Goal: Information Seeking & Learning: Learn about a topic

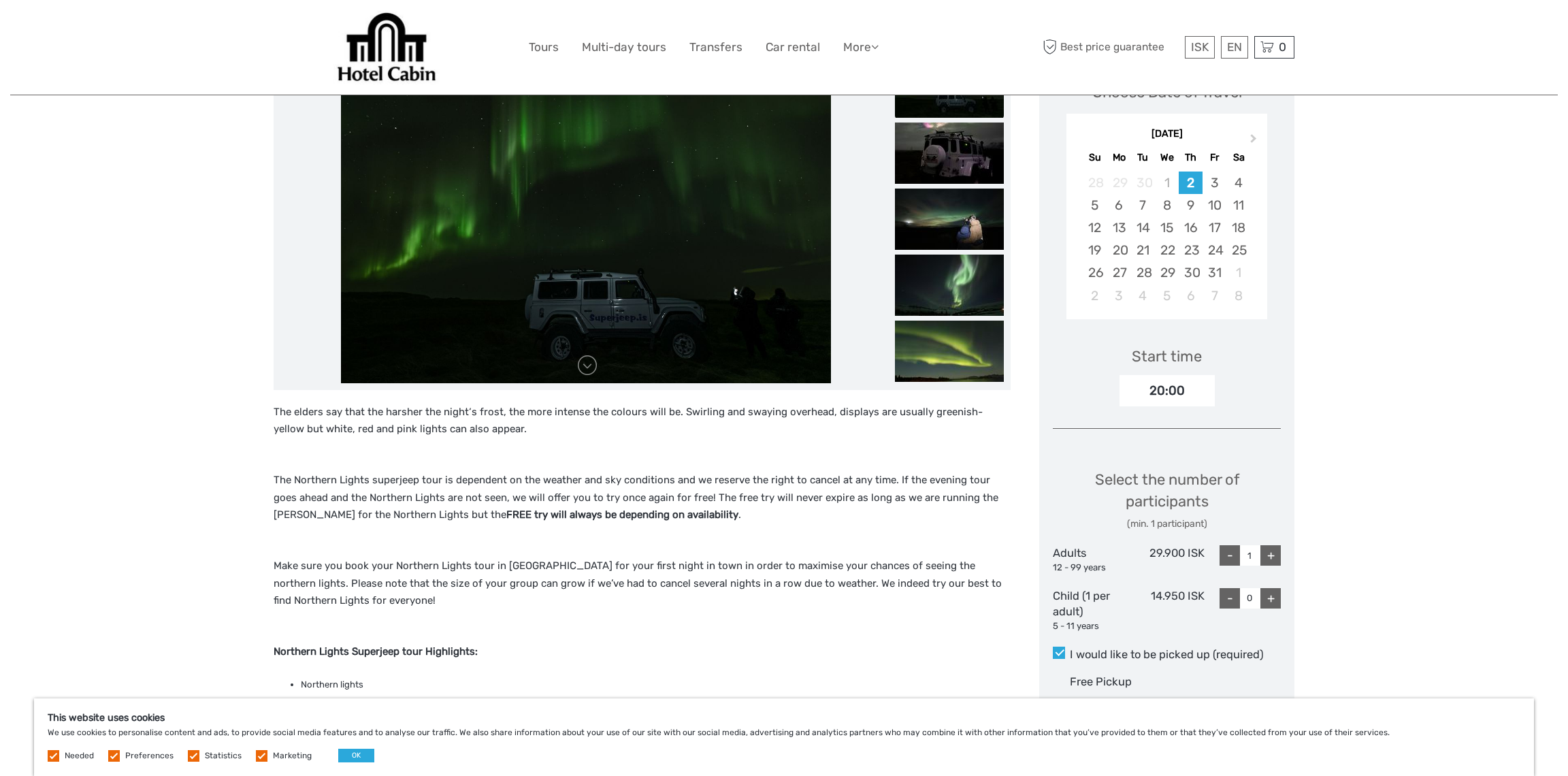
scroll to position [147, 0]
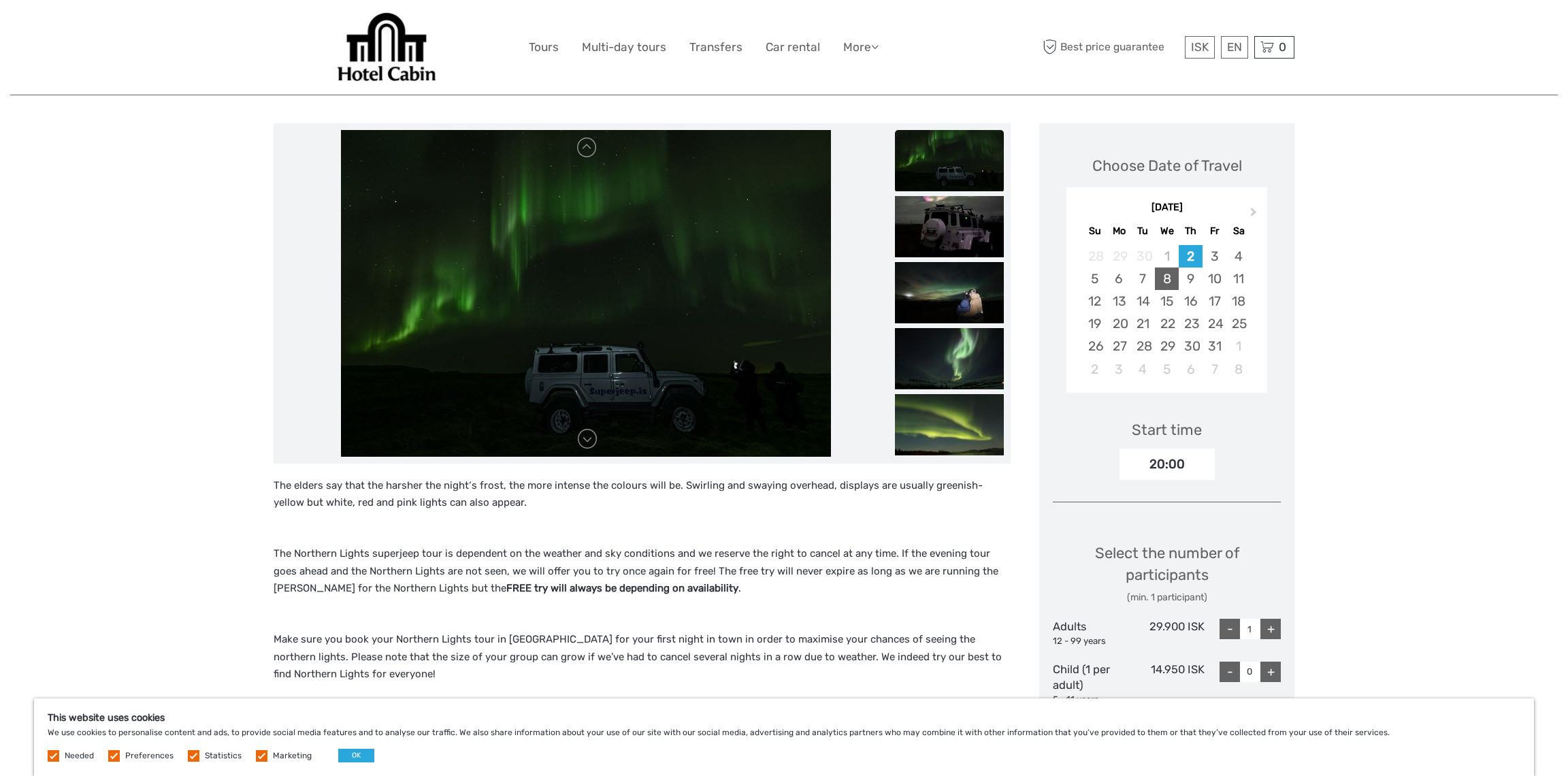
click at [1165, 277] on div "8" at bounding box center [1167, 279] width 24 height 23
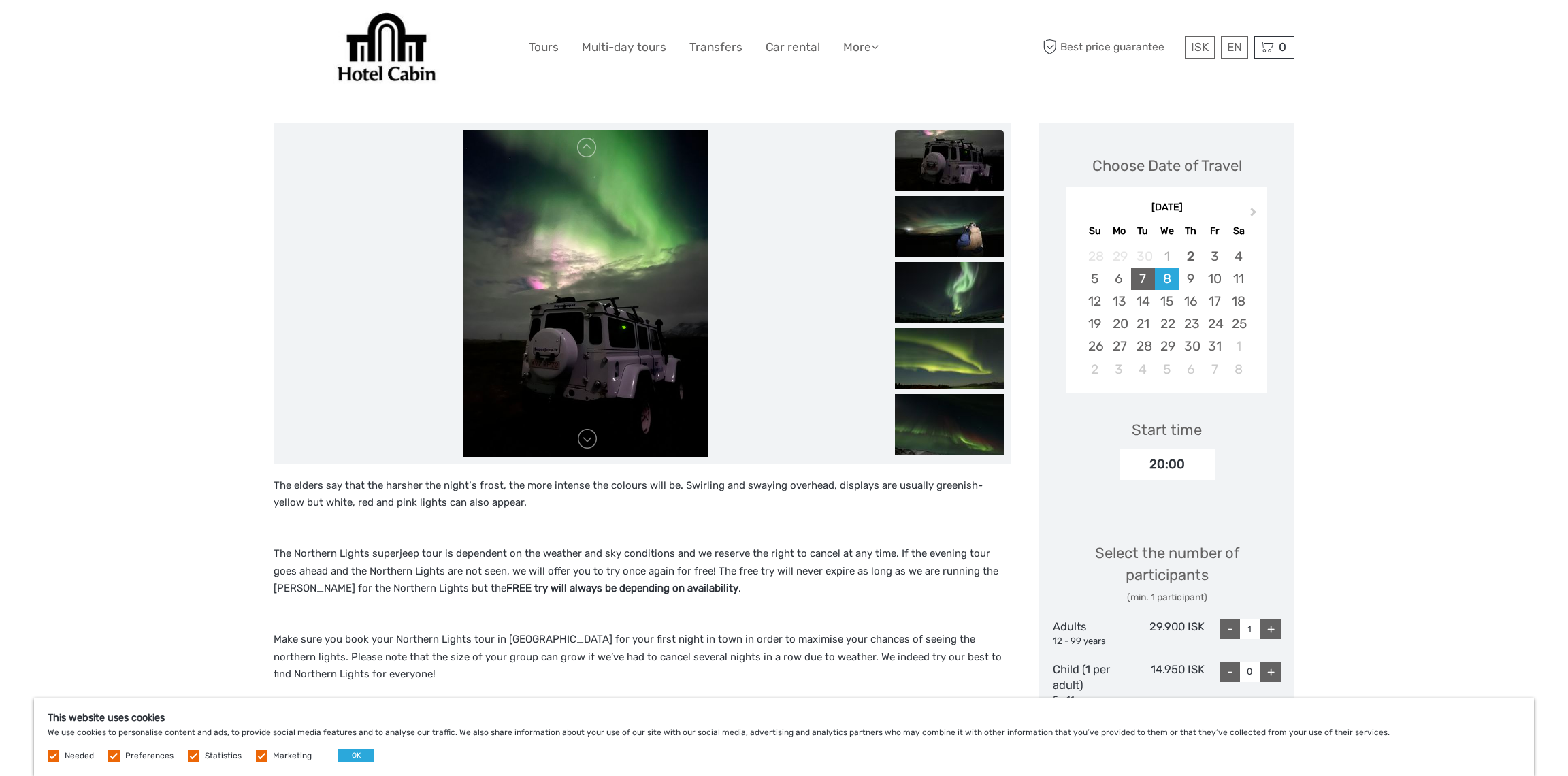
click at [1141, 275] on div "7" at bounding box center [1143, 279] width 24 height 23
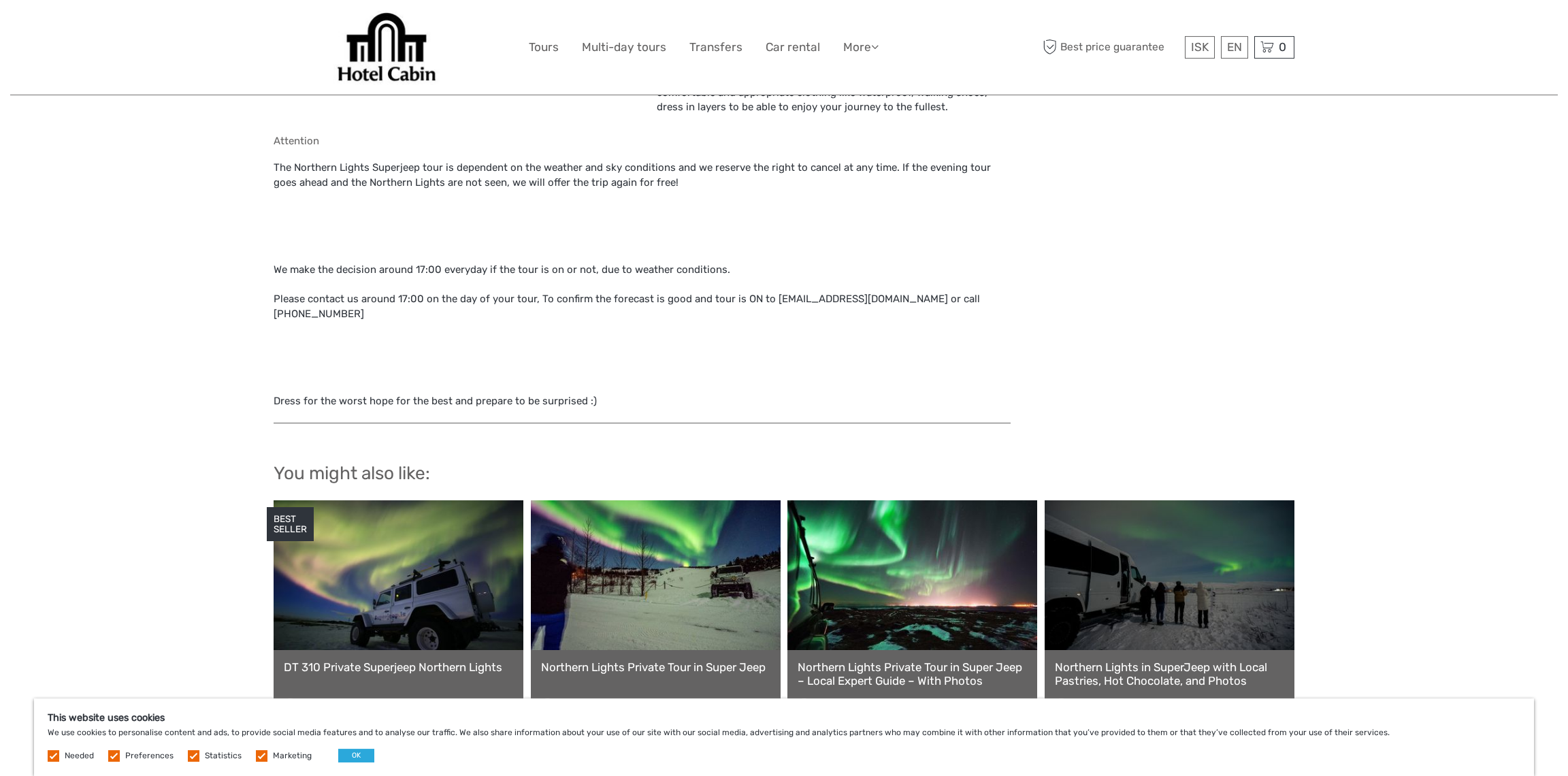
scroll to position [1379, 0]
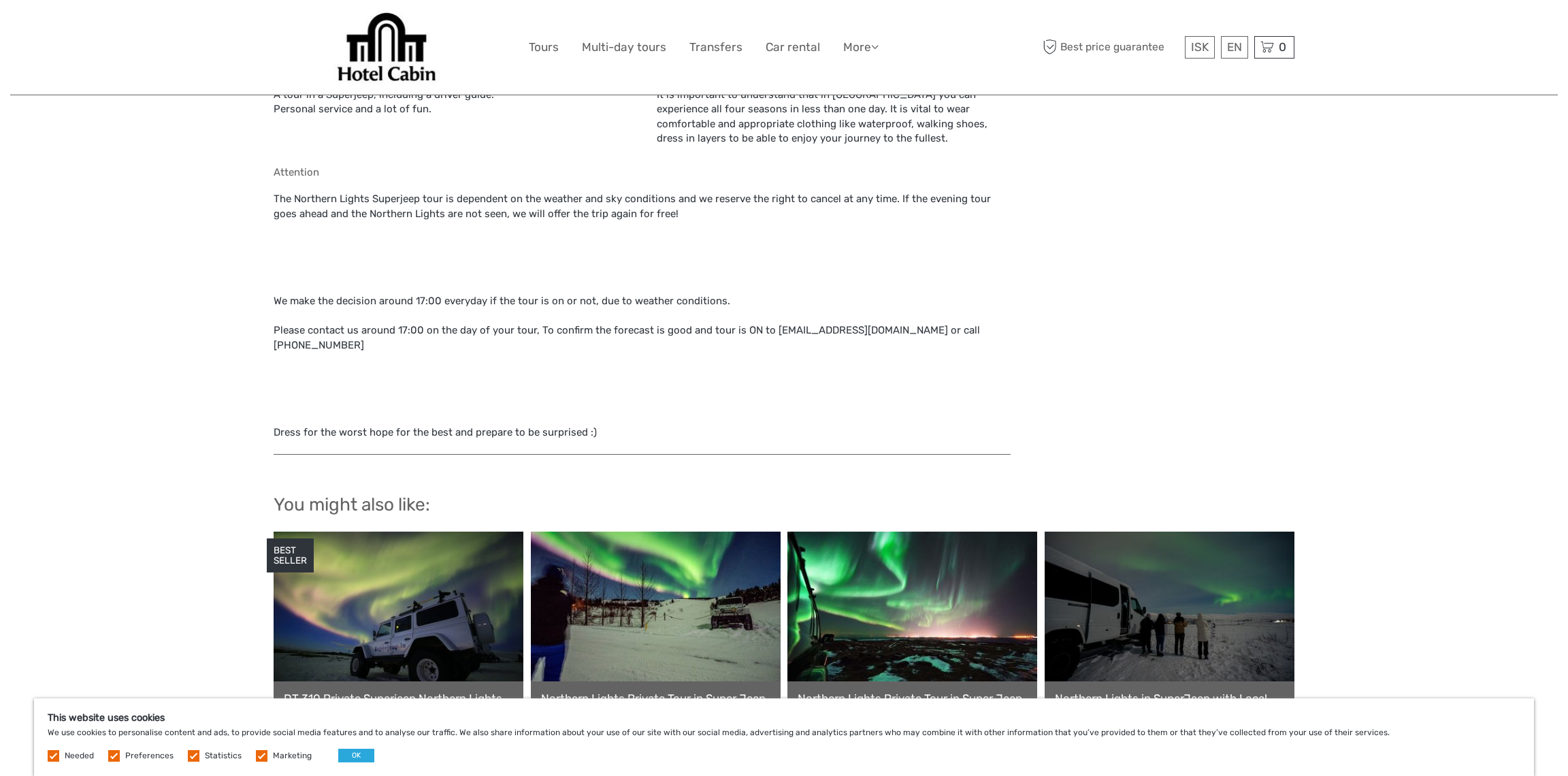
click at [1172, 691] on link "Northern Lights in SuperJeep with Local Pastries, Hot Chocolate, and Photos" at bounding box center [1170, 705] width 230 height 28
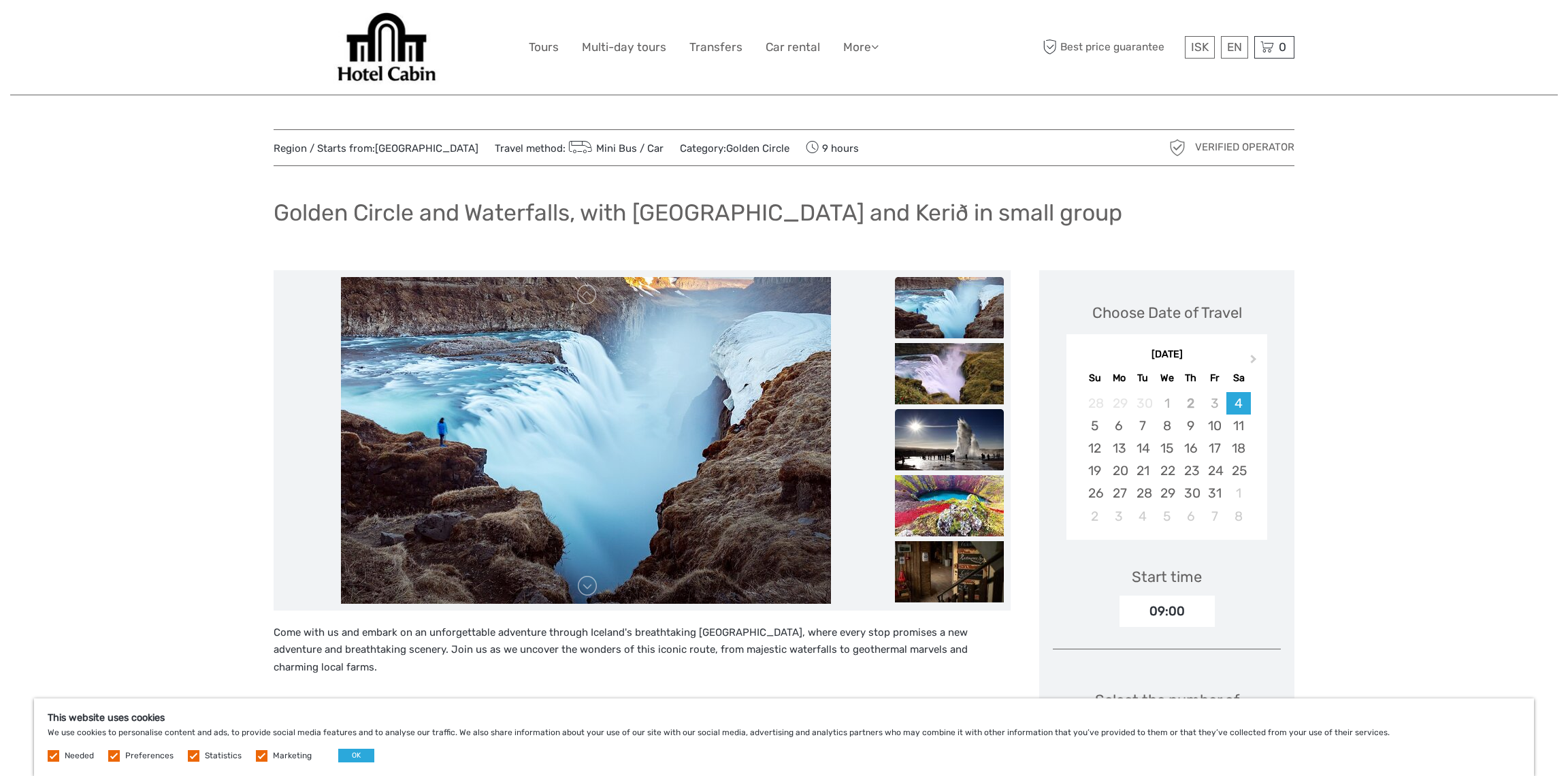
click at [946, 449] on img at bounding box center [950, 439] width 109 height 61
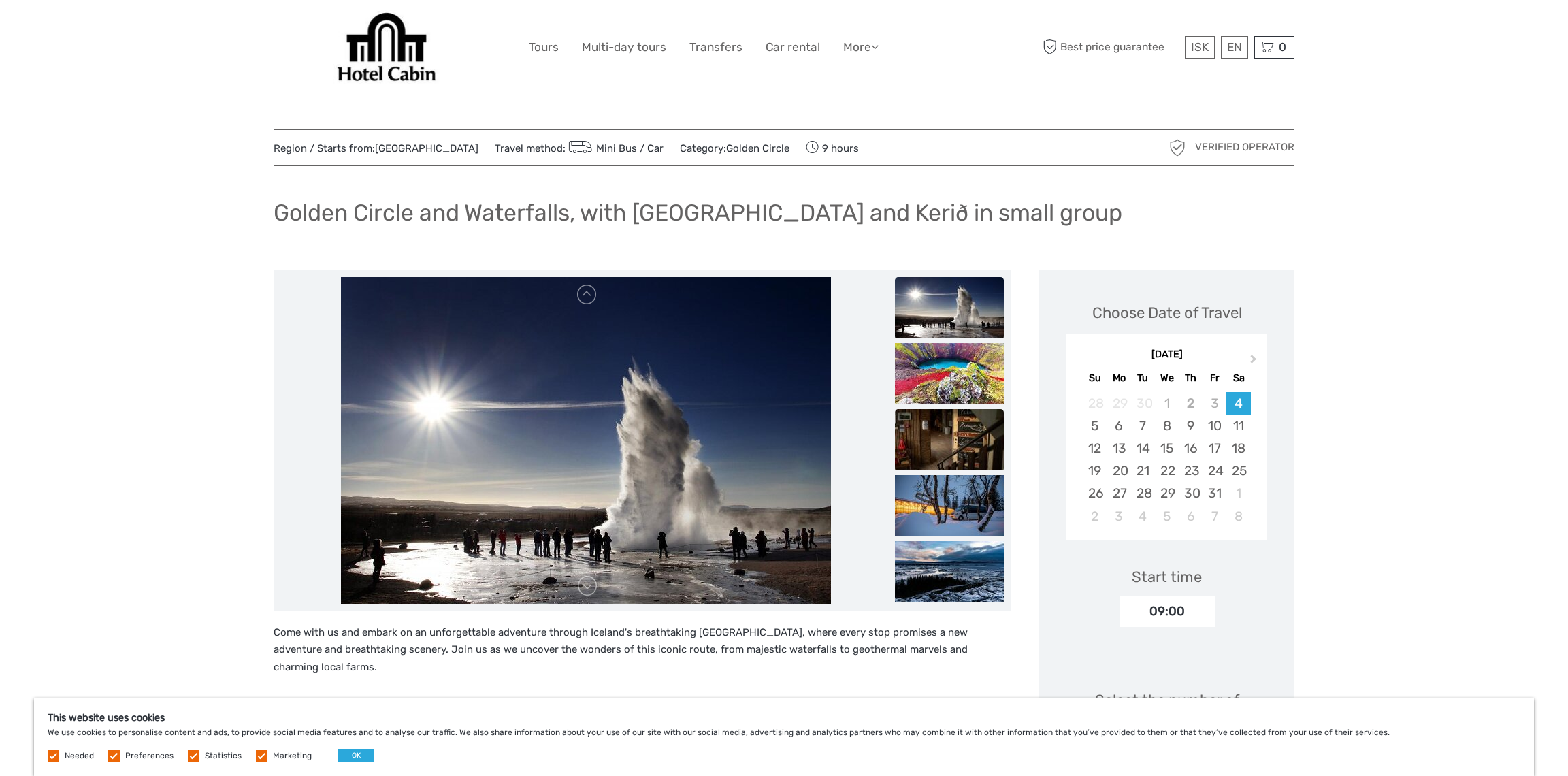
click at [954, 442] on img at bounding box center [950, 439] width 109 height 61
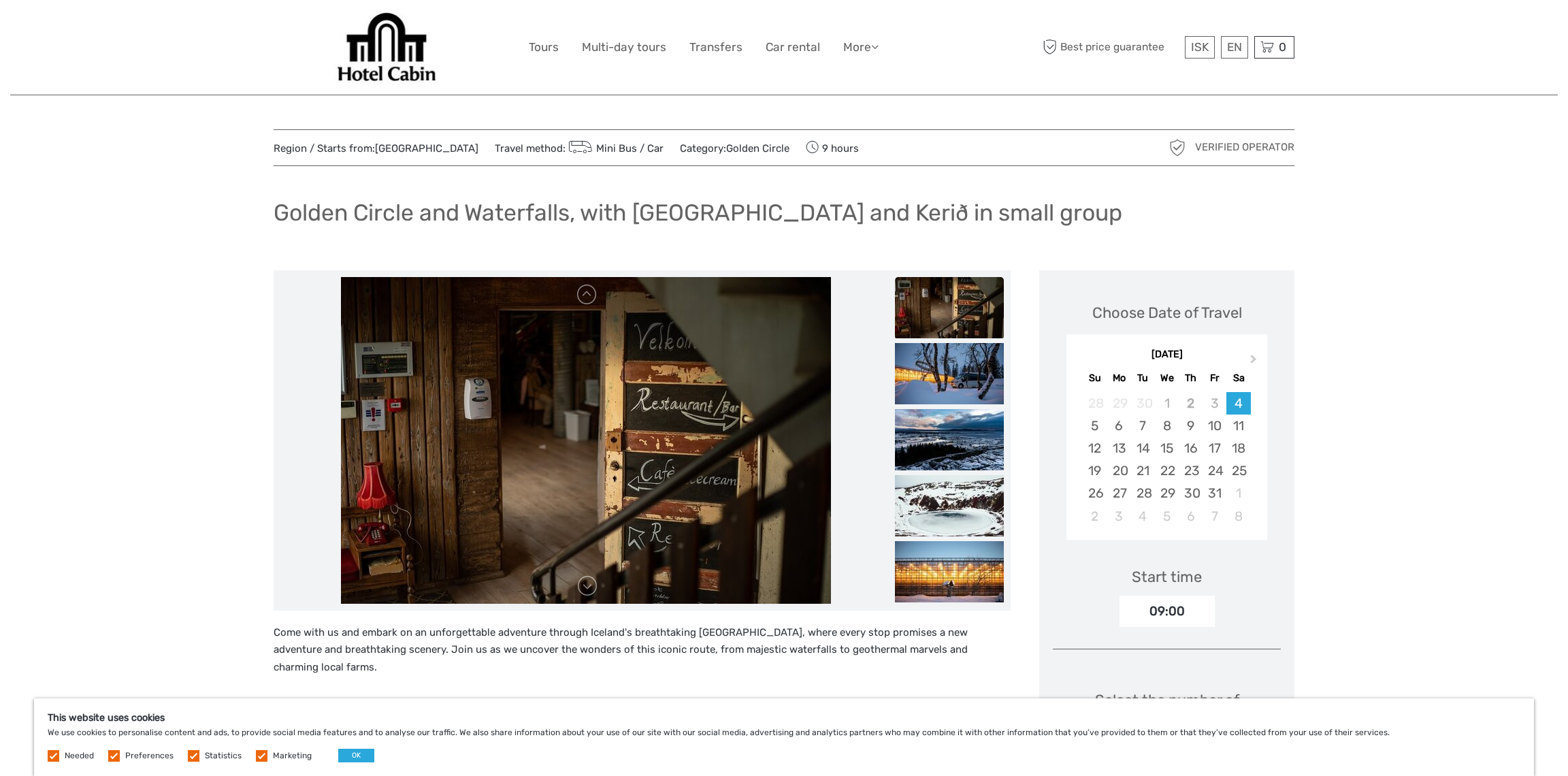
click at [954, 442] on img at bounding box center [950, 439] width 109 height 61
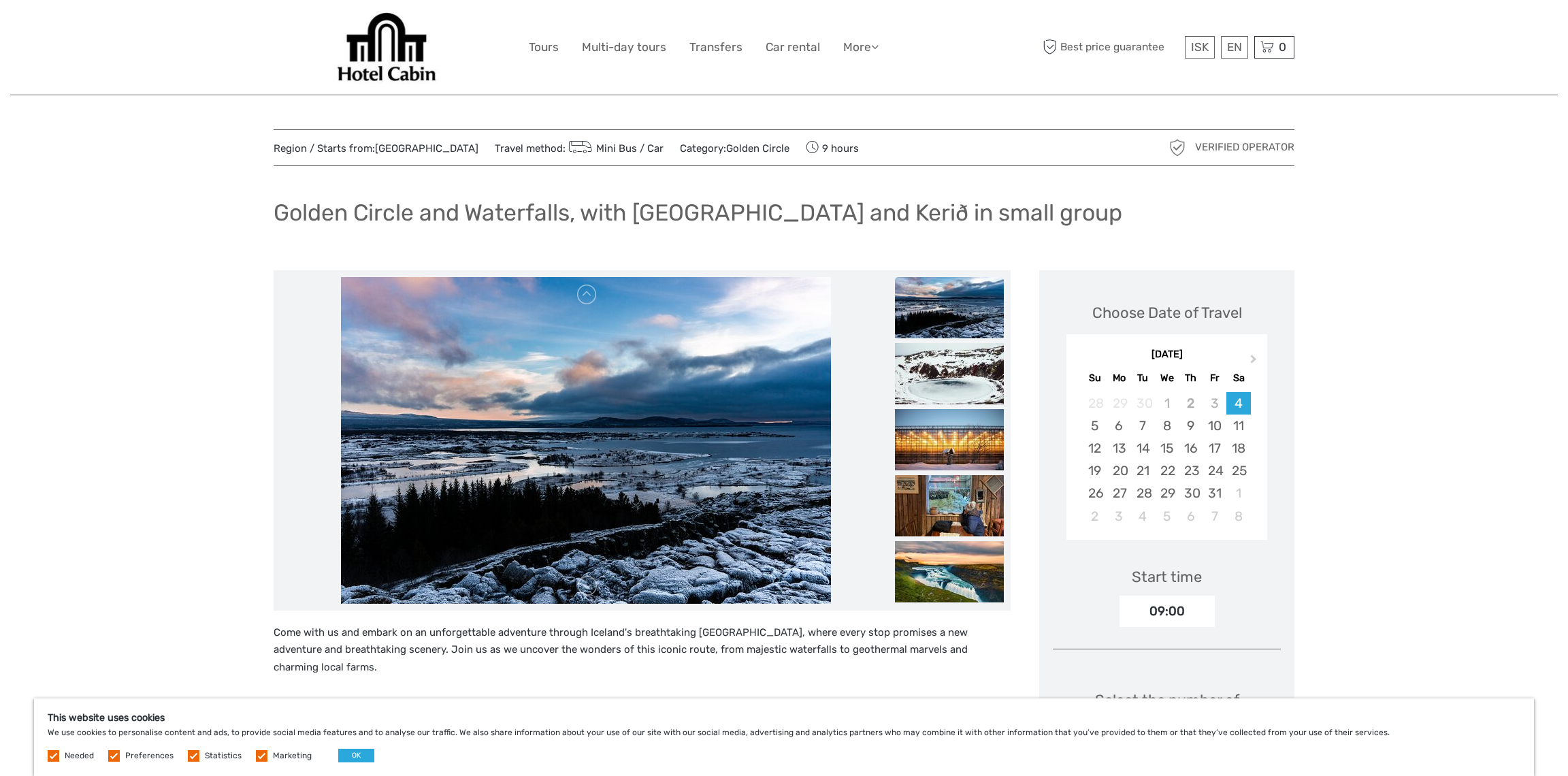
click at [954, 442] on img at bounding box center [950, 439] width 109 height 61
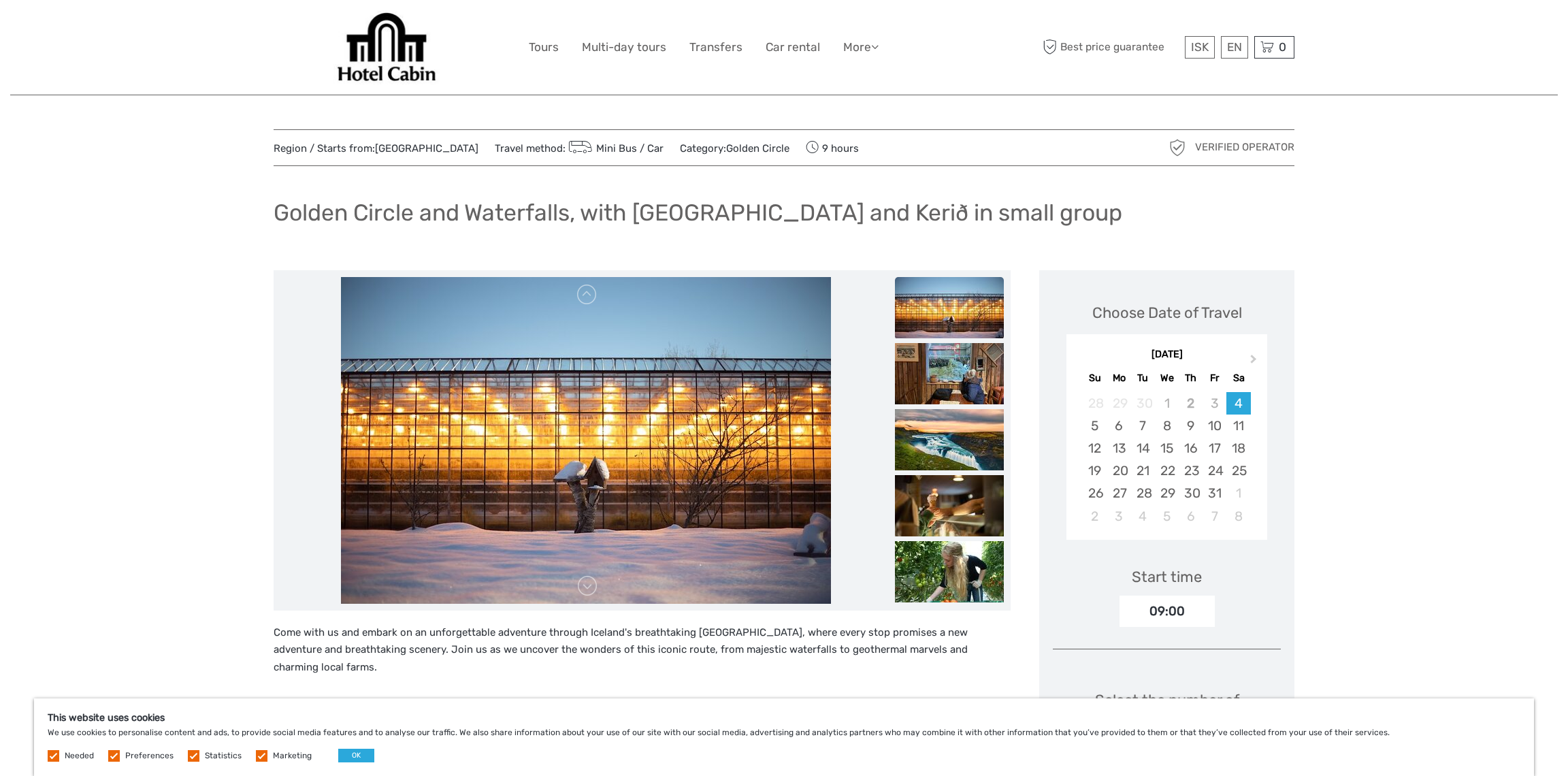
click at [954, 442] on img at bounding box center [950, 439] width 109 height 61
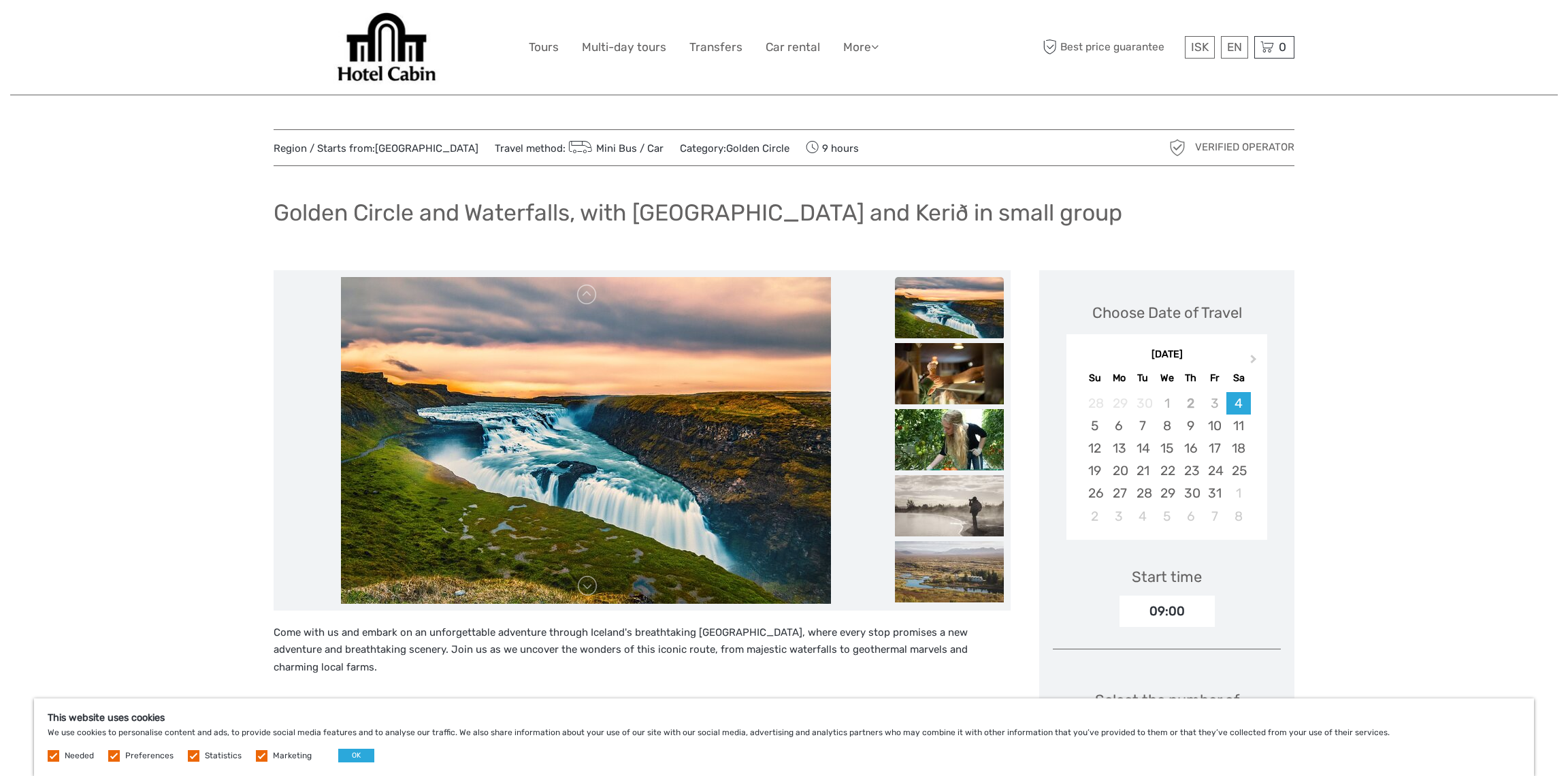
click at [954, 442] on img at bounding box center [950, 439] width 109 height 61
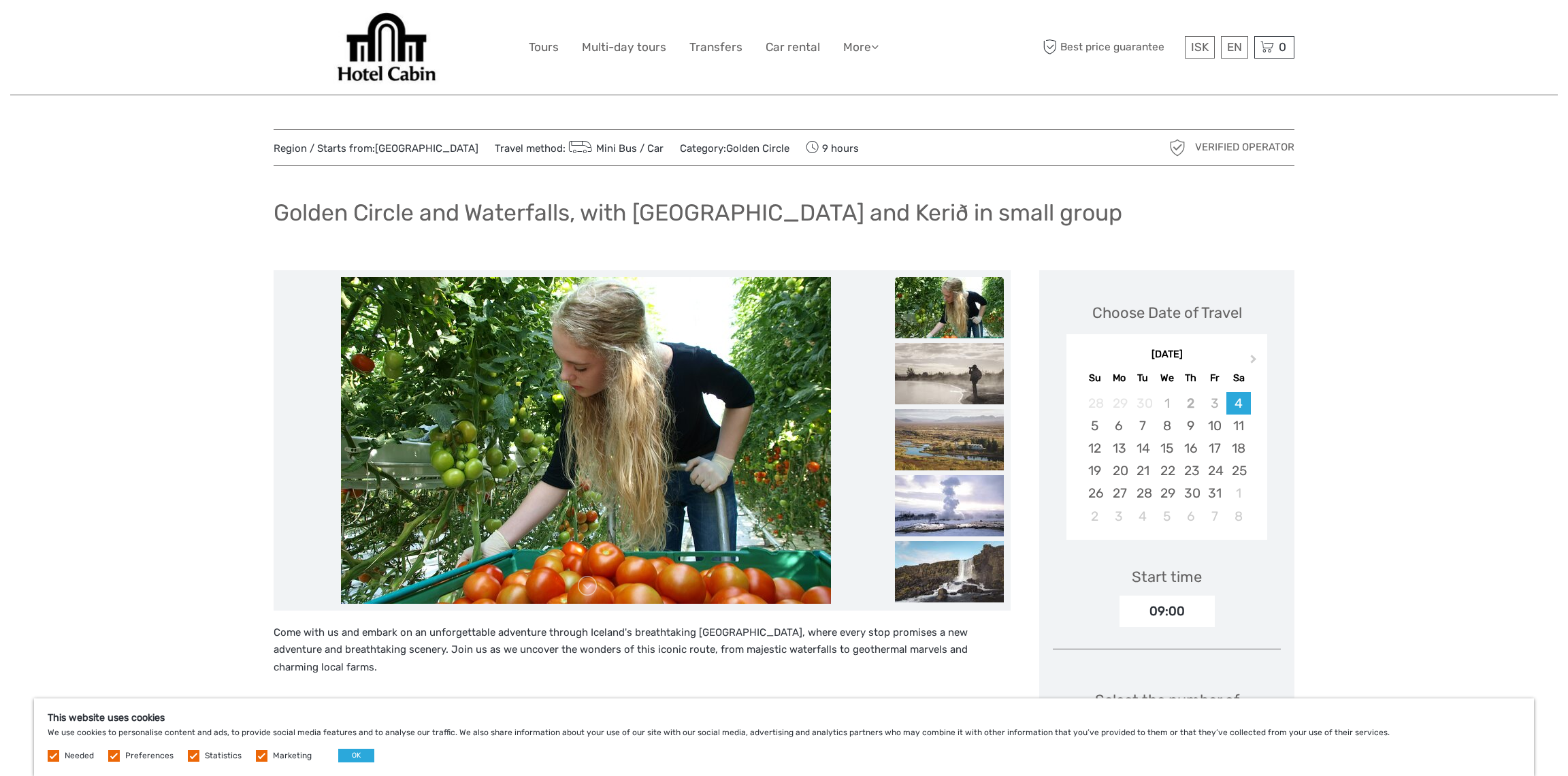
click at [954, 442] on img at bounding box center [950, 439] width 109 height 61
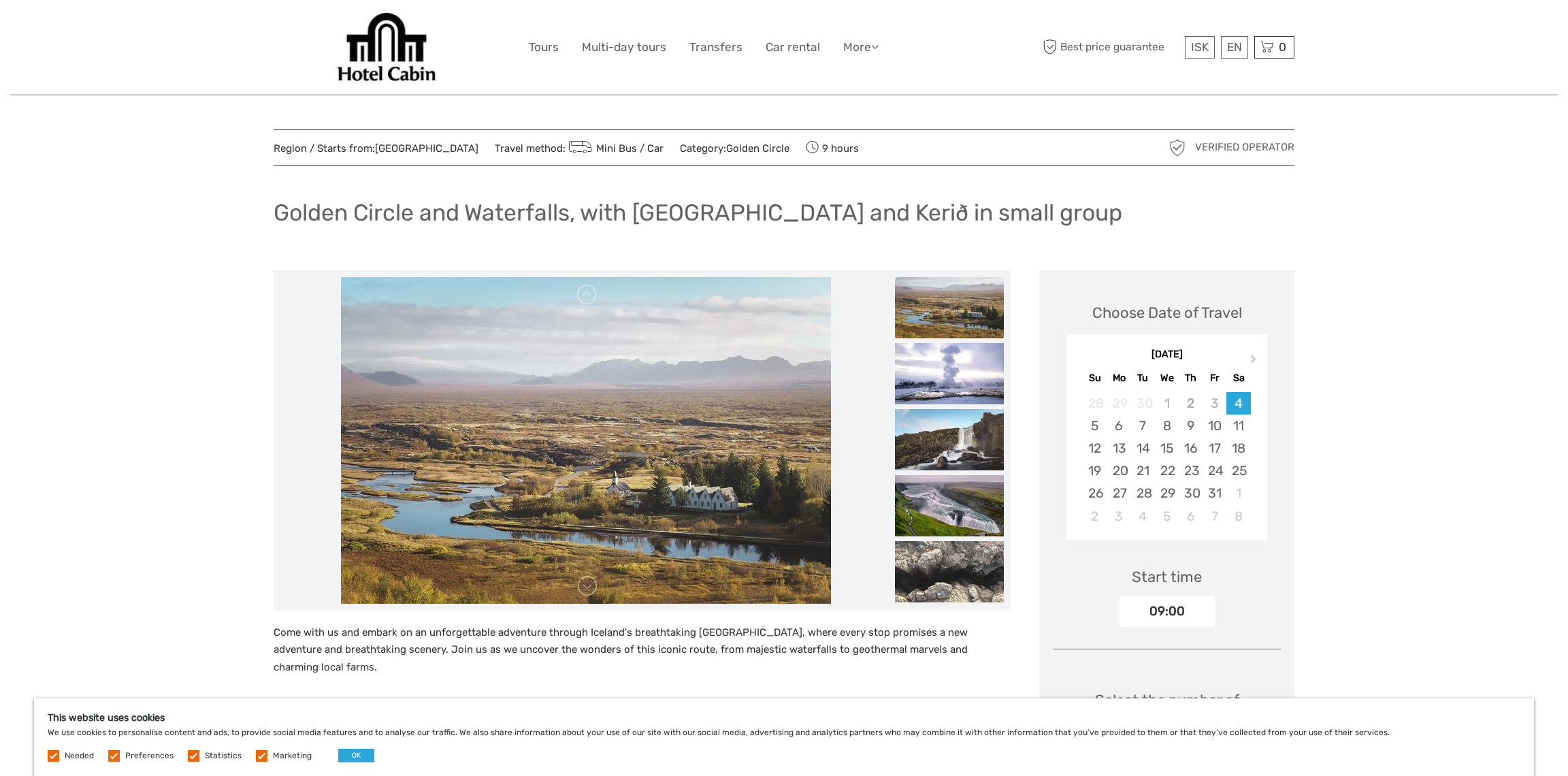
click at [954, 442] on img at bounding box center [950, 439] width 109 height 61
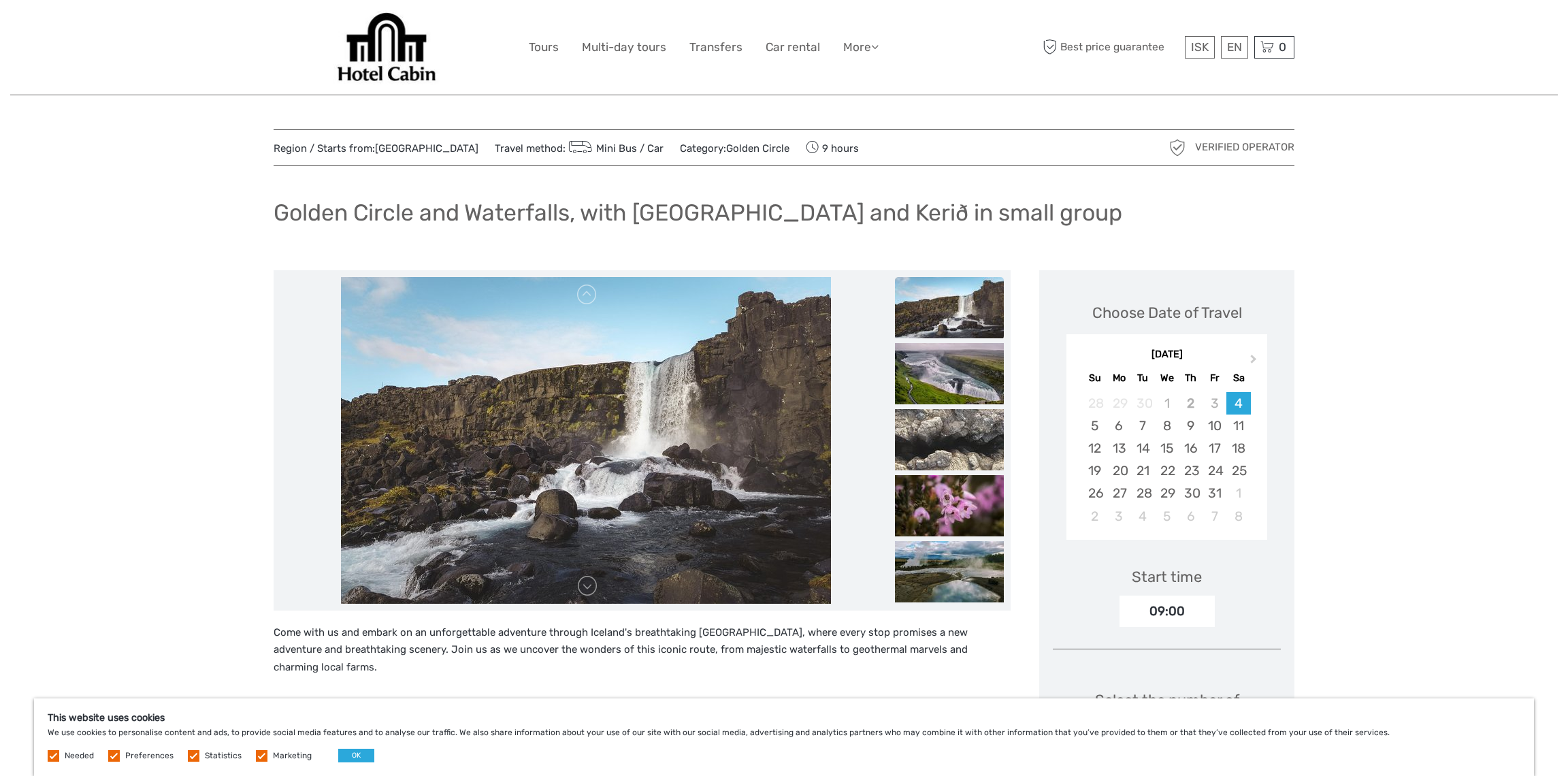
click at [954, 442] on img at bounding box center [950, 439] width 109 height 61
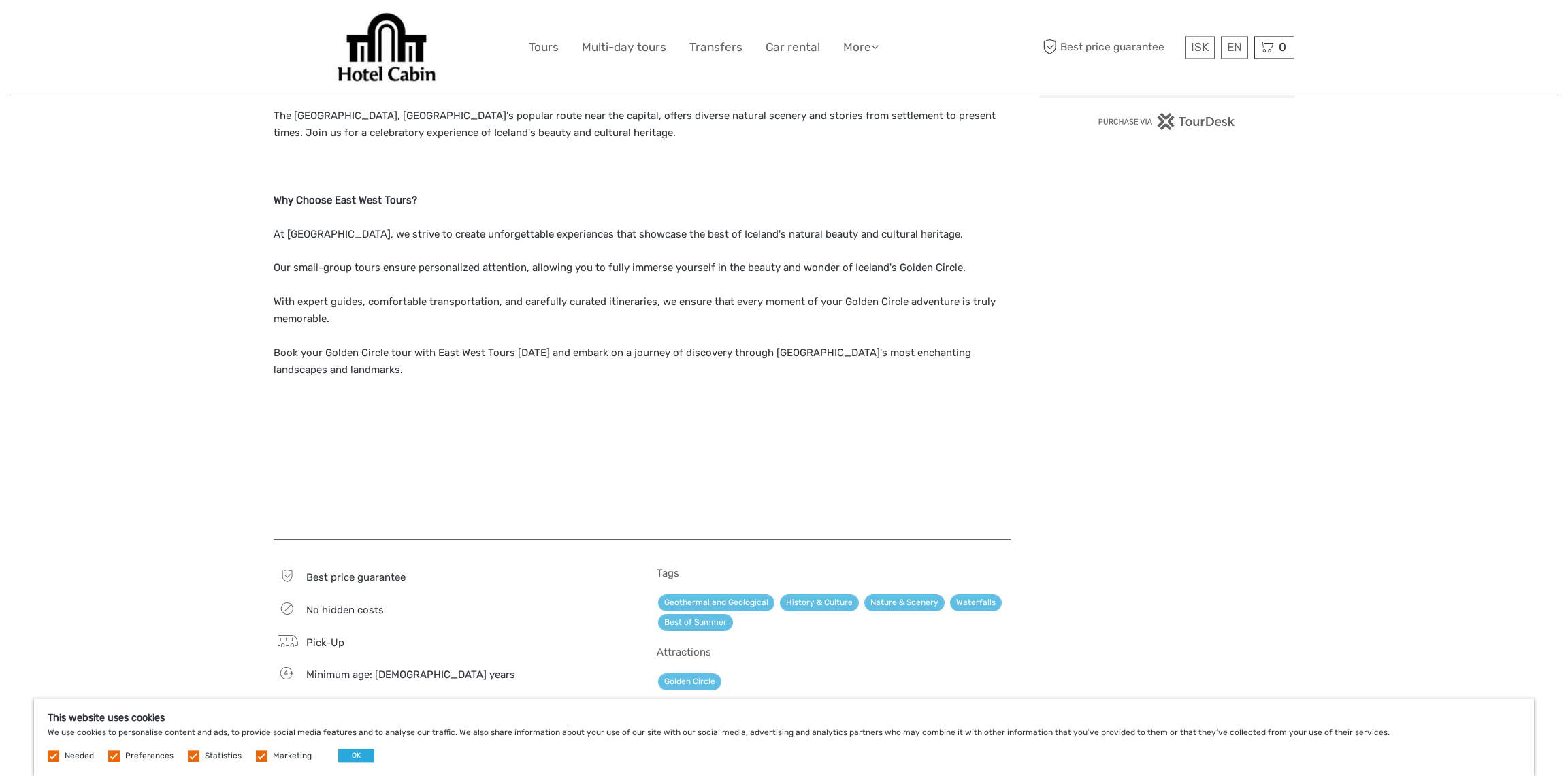
scroll to position [1029, 0]
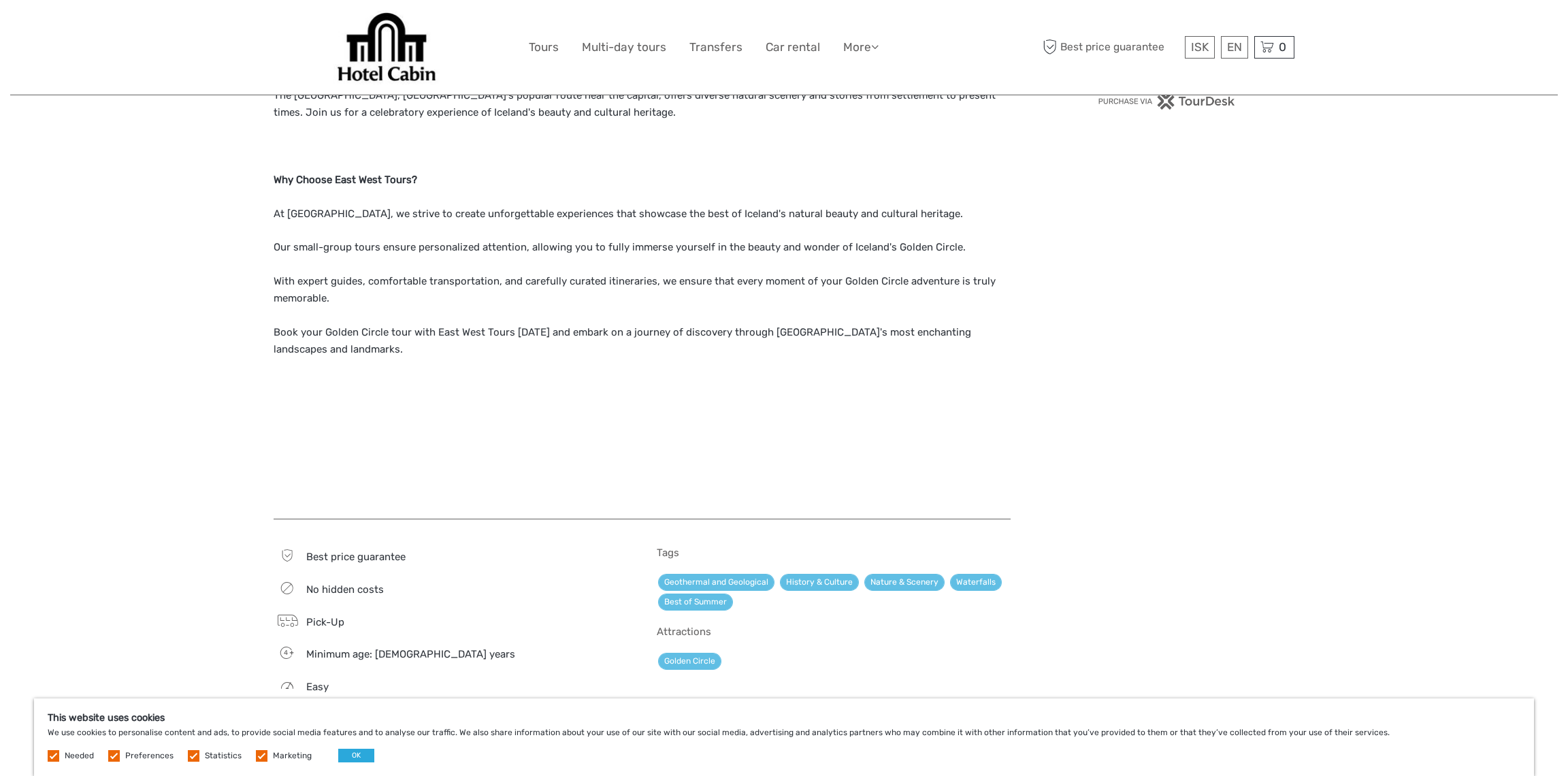
click at [116, 757] on label at bounding box center [113, 756] width 12 height 12
click at [0, 0] on input "checkbox" at bounding box center [0, 0] width 0 height 0
click at [190, 759] on label at bounding box center [193, 756] width 12 height 12
click at [0, 0] on input "checkbox" at bounding box center [0, 0] width 0 height 0
click at [258, 757] on label at bounding box center [261, 756] width 12 height 12
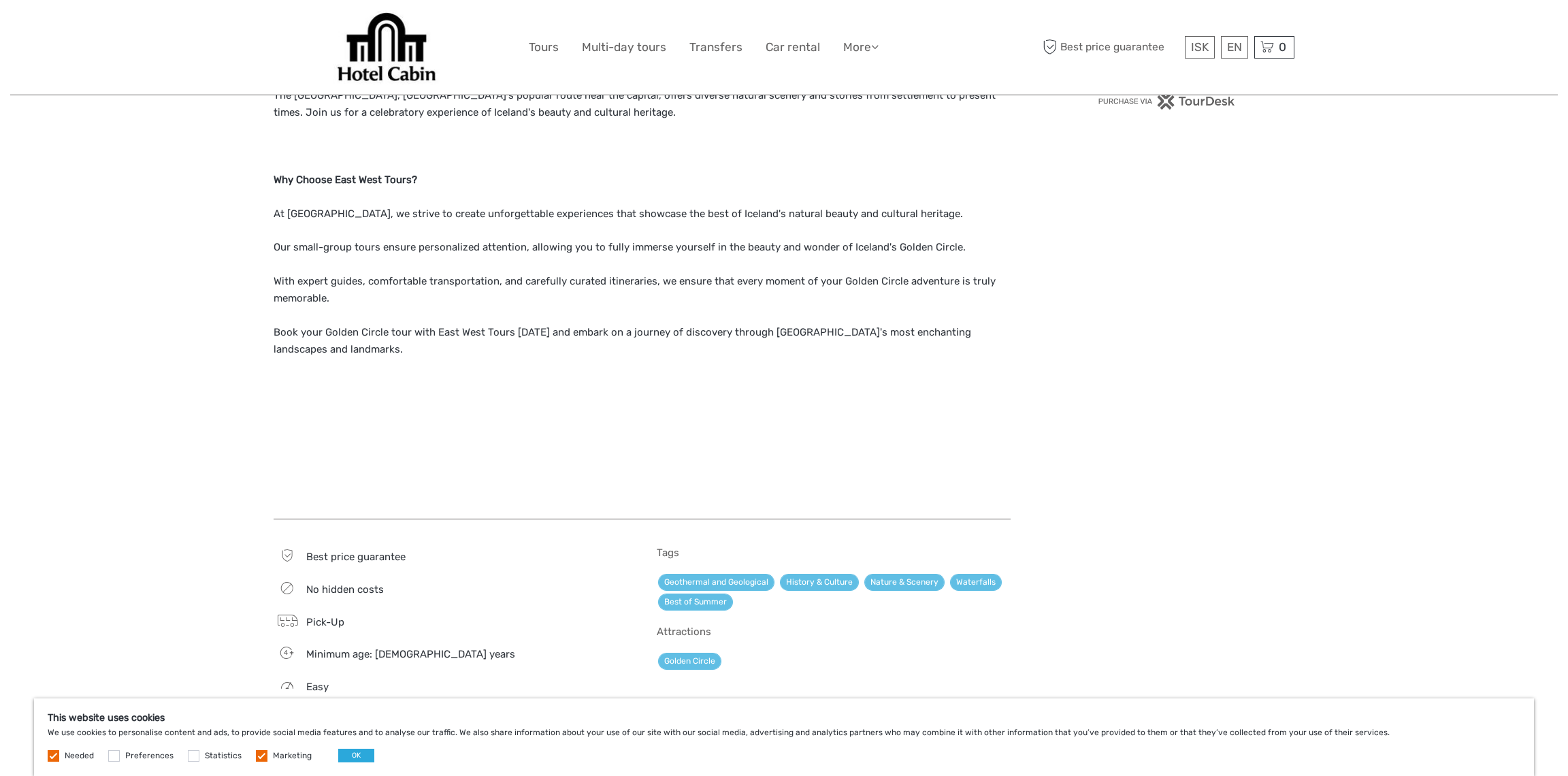
click at [0, 0] on input "checkbox" at bounding box center [0, 0] width 0 height 0
click at [50, 753] on label at bounding box center [53, 756] width 12 height 12
click at [362, 753] on button "OK" at bounding box center [356, 756] width 36 height 14
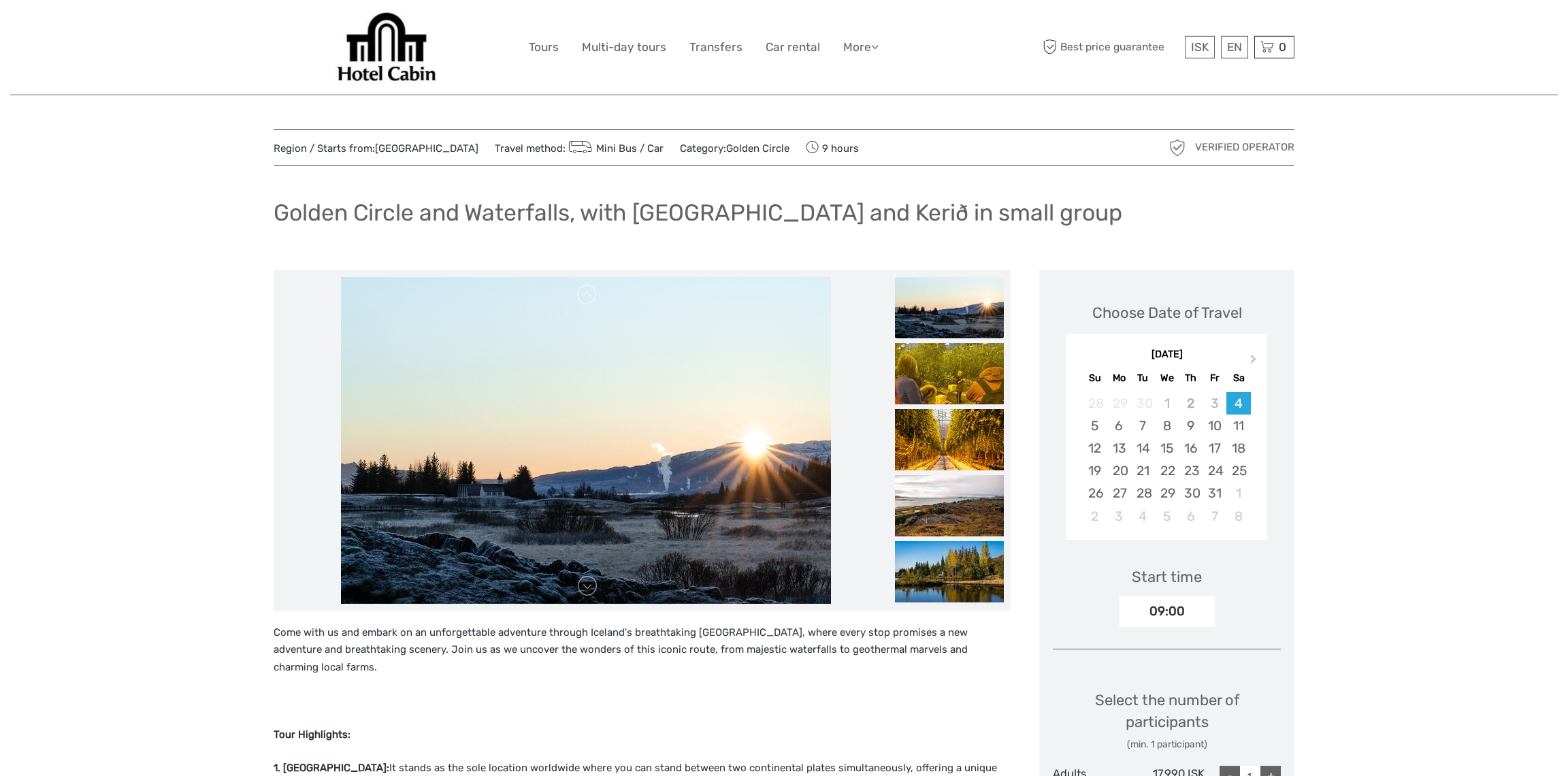
scroll to position [0, 0]
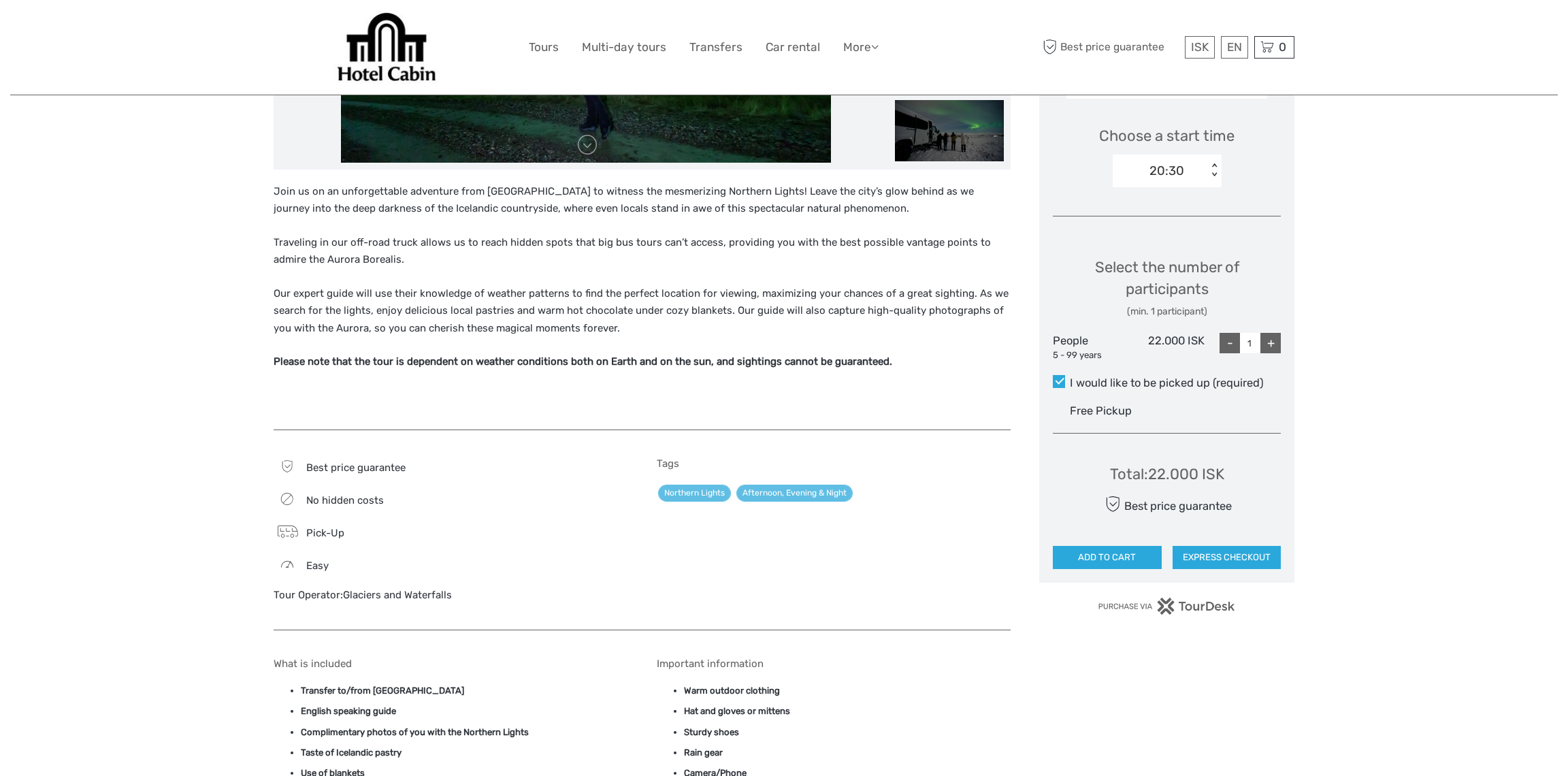
scroll to position [220, 0]
